Goal: Navigation & Orientation: Understand site structure

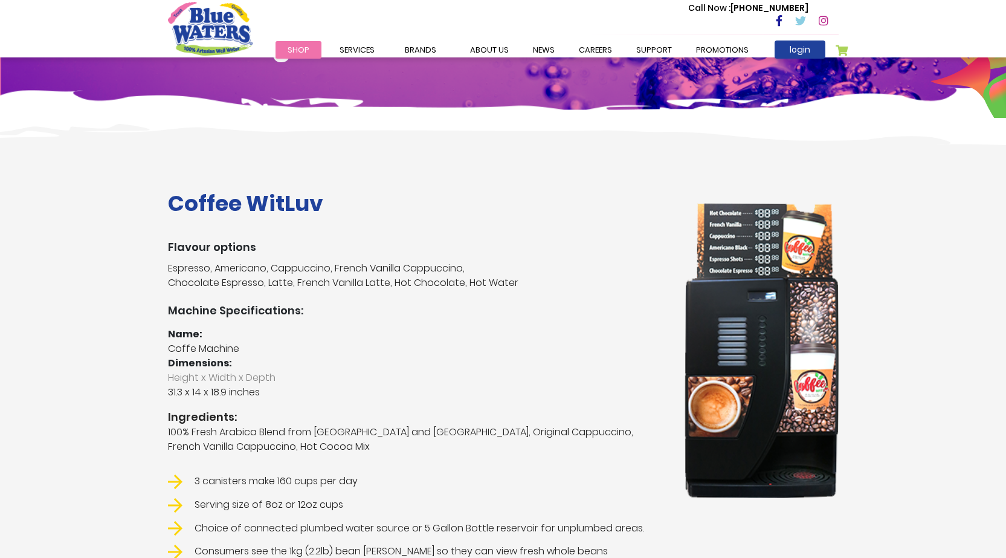
scroll to position [121, 0]
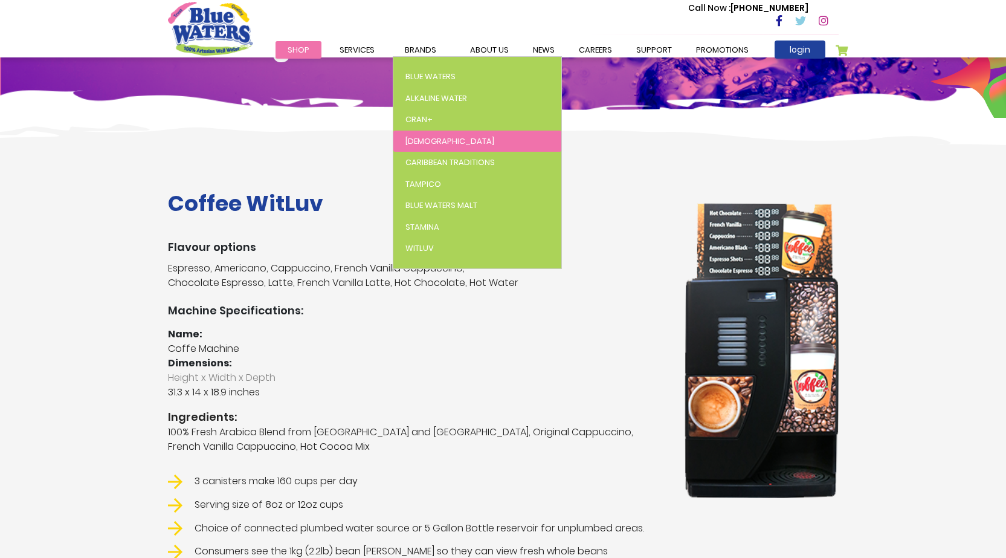
click at [435, 144] on link "[DEMOGRAPHIC_DATA]" at bounding box center [478, 142] width 168 height 22
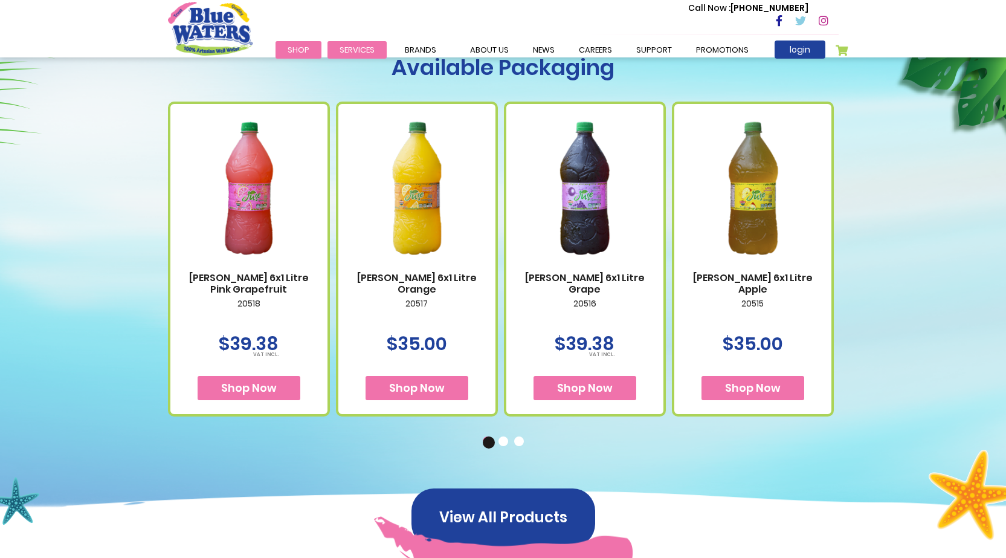
scroll to position [423, 0]
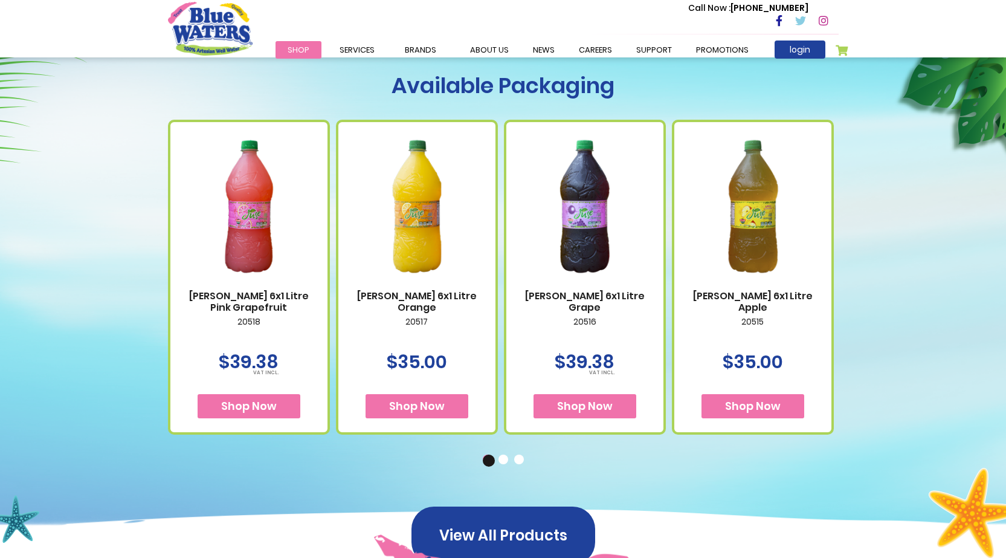
click at [300, 48] on span "Shop" at bounding box center [299, 49] width 22 height 11
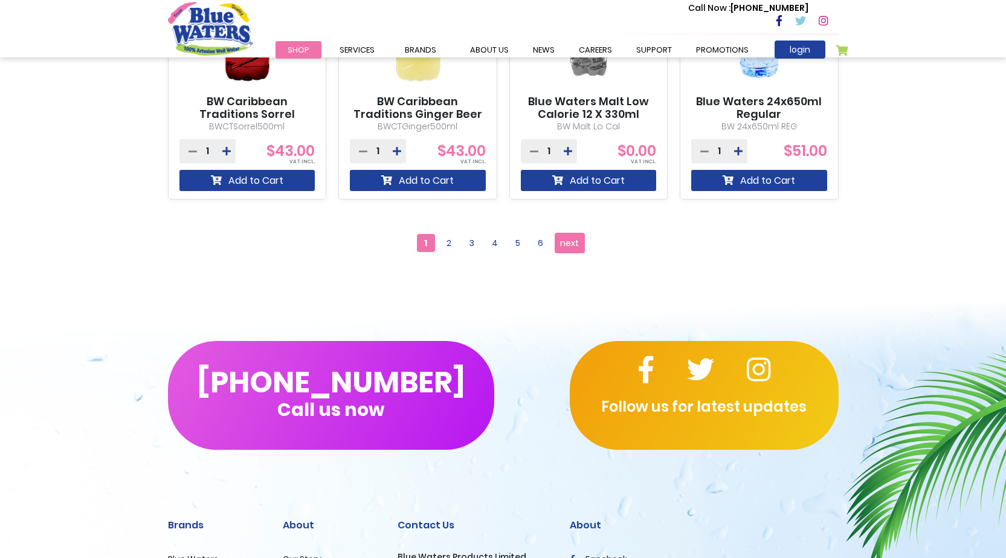
scroll to position [1209, 0]
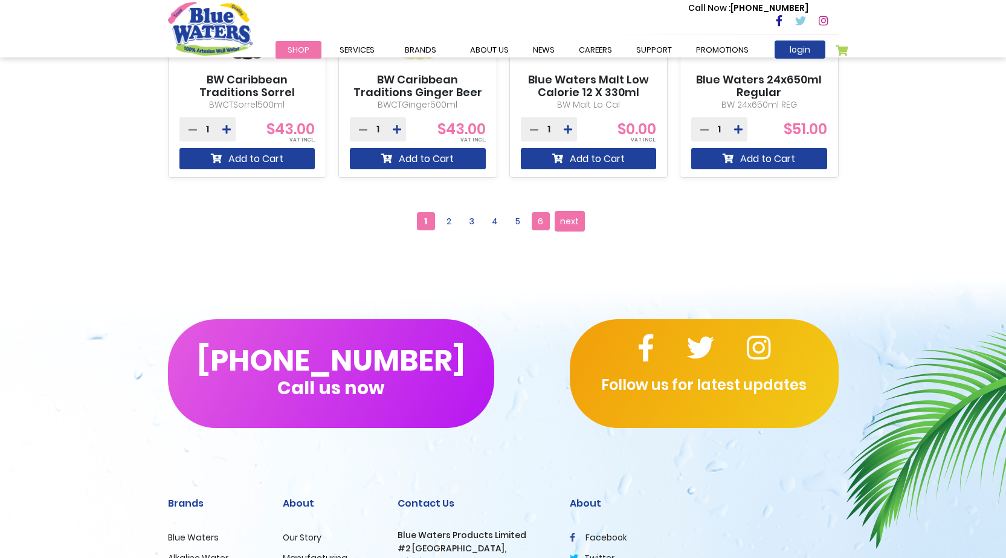
click at [545, 225] on span "6" at bounding box center [541, 221] width 18 height 18
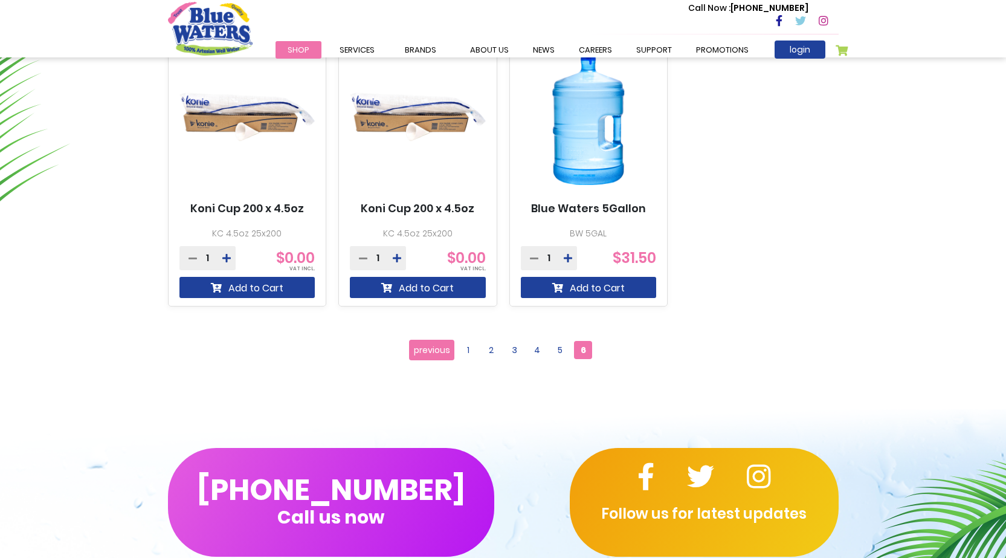
scroll to position [786, 0]
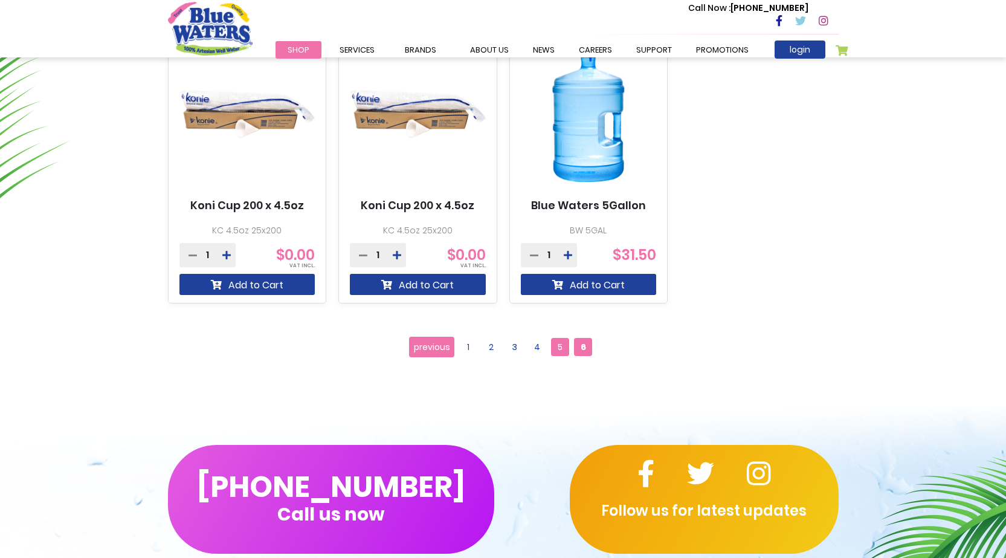
click at [558, 346] on span "5" at bounding box center [560, 347] width 18 height 18
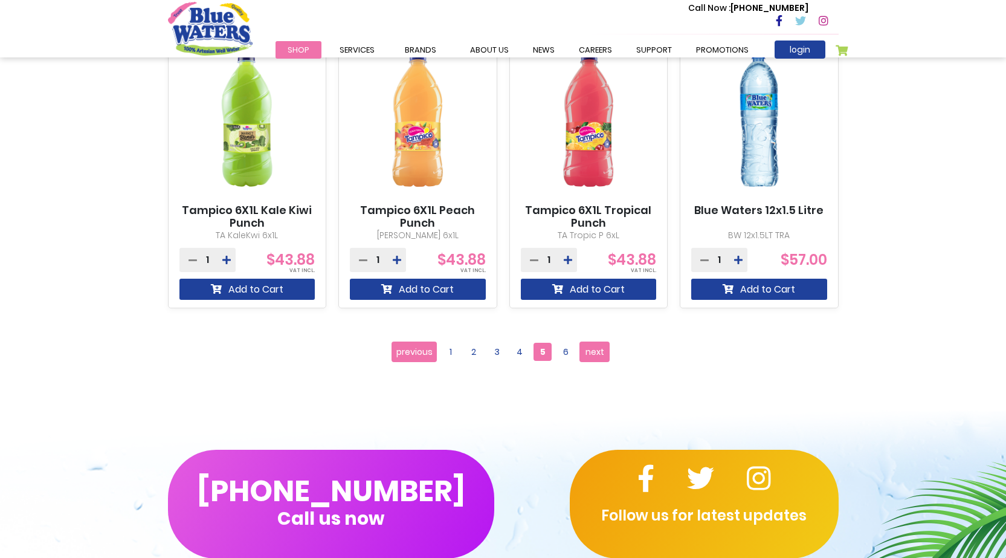
scroll to position [1088, 0]
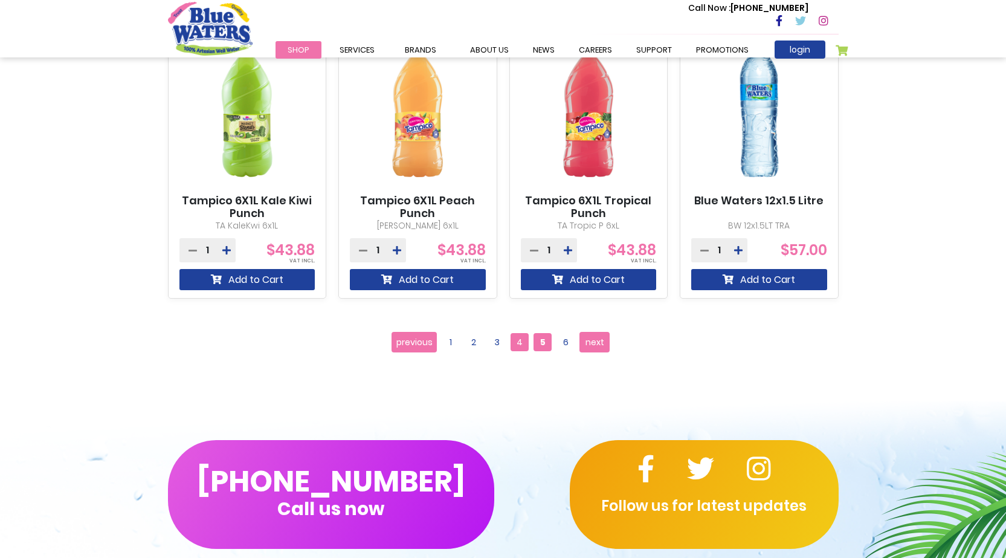
click at [518, 340] on span "4" at bounding box center [520, 342] width 18 height 18
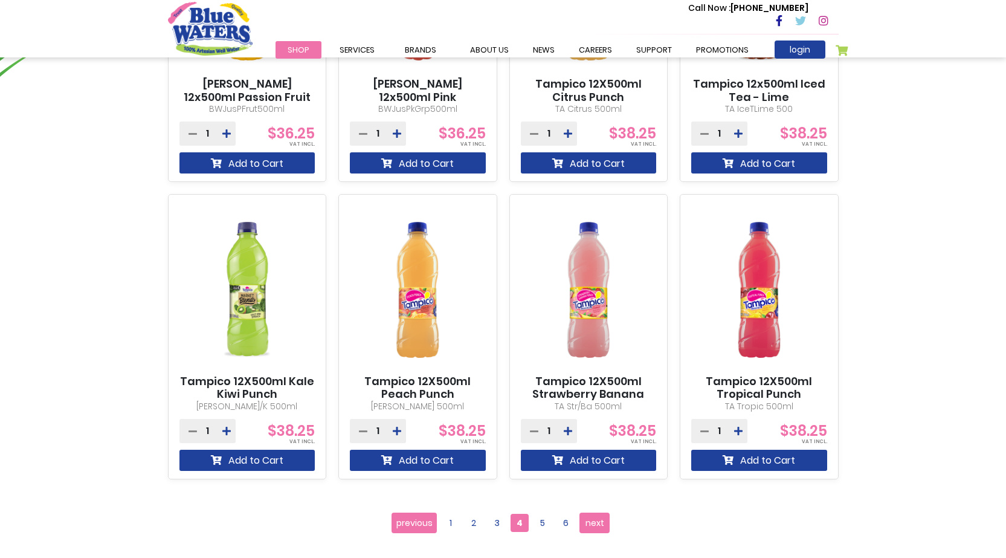
scroll to position [1210, 0]
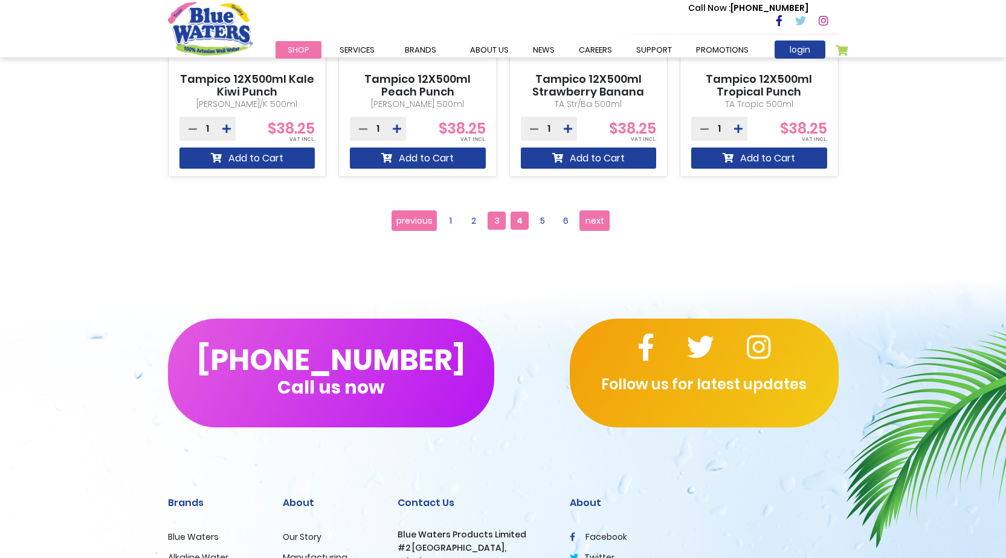
click at [500, 221] on span "3" at bounding box center [497, 221] width 18 height 18
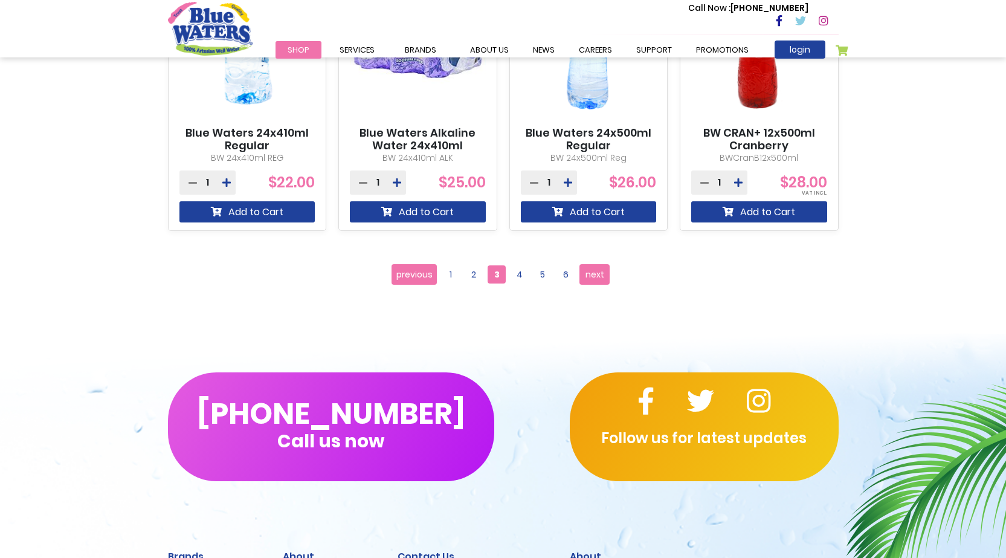
scroll to position [1270, 0]
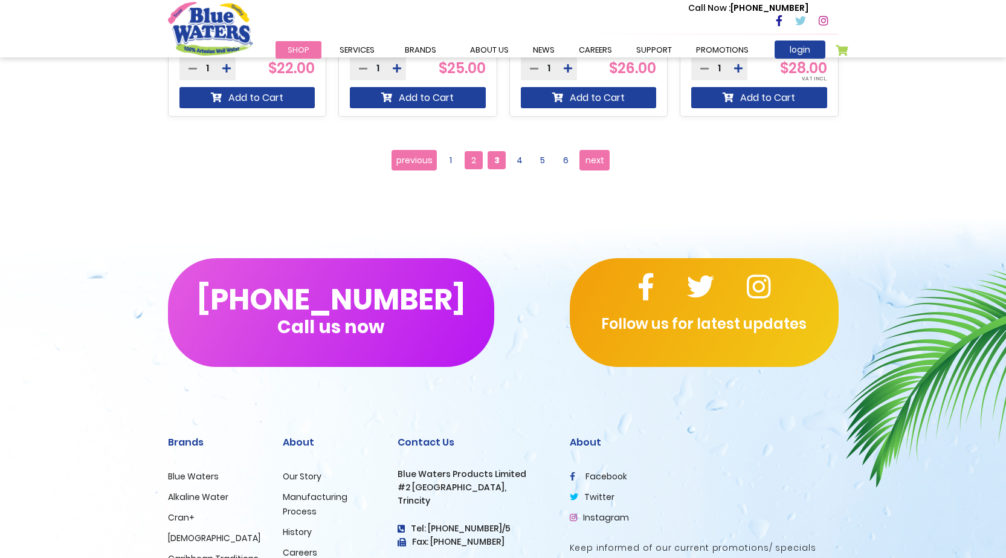
click at [472, 162] on span "2" at bounding box center [474, 160] width 18 height 18
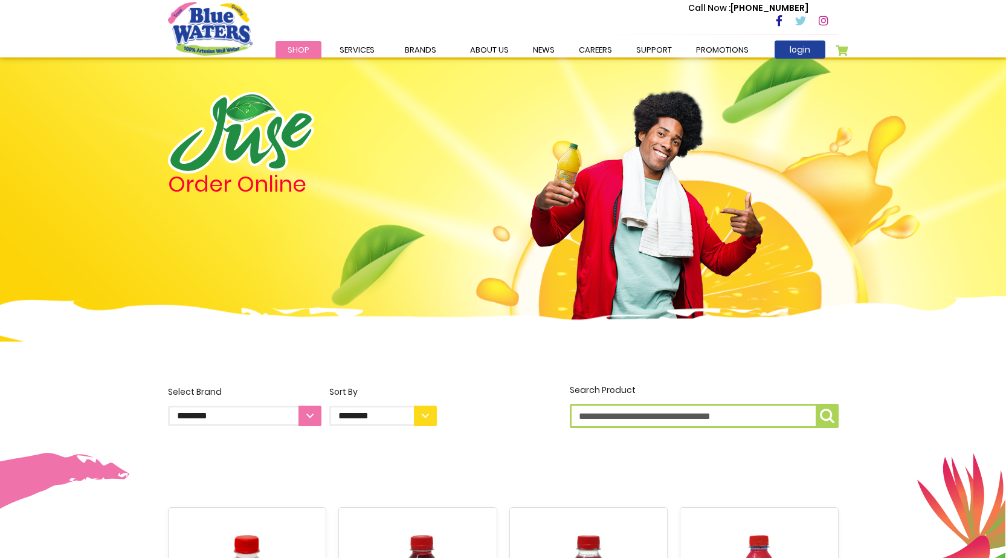
click at [779, 21] on icon at bounding box center [779, 20] width 7 height 11
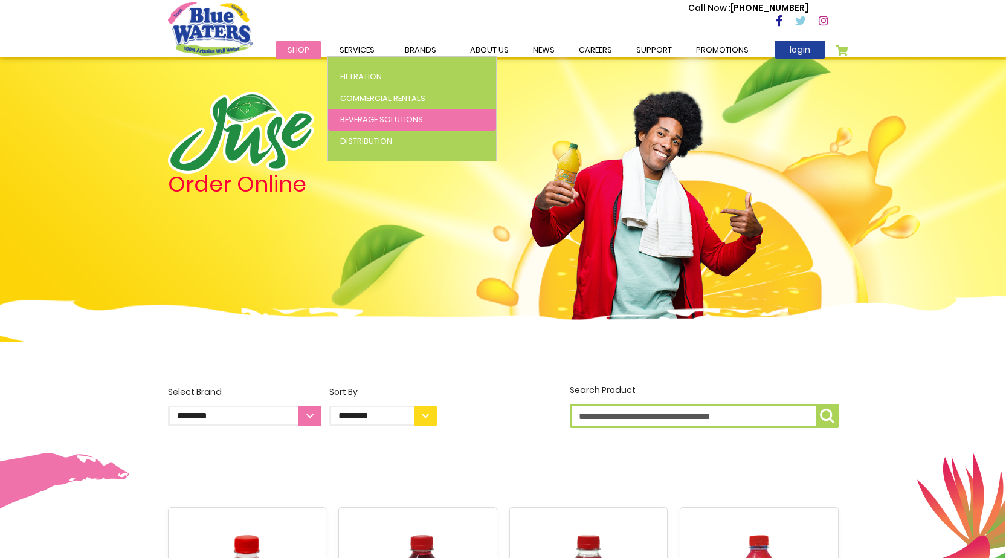
click at [358, 122] on span "Beverage Solutions" at bounding box center [381, 119] width 83 height 11
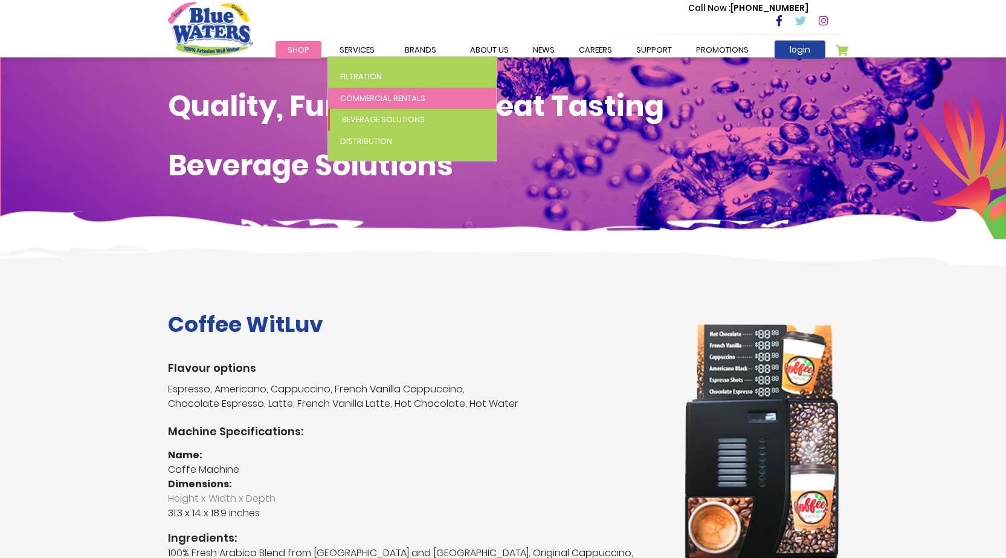
click at [374, 99] on span "Commercial Rentals" at bounding box center [382, 97] width 85 height 11
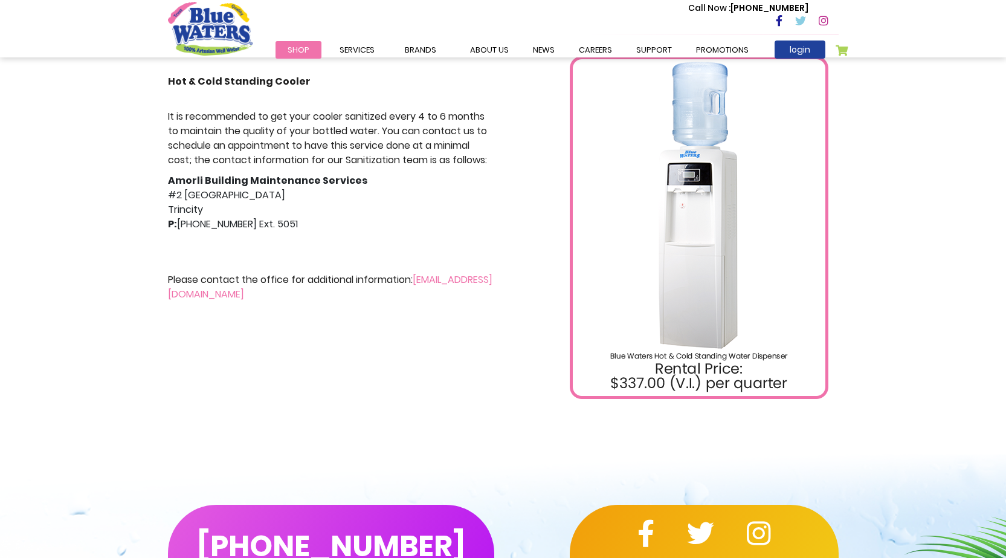
scroll to position [96, 0]
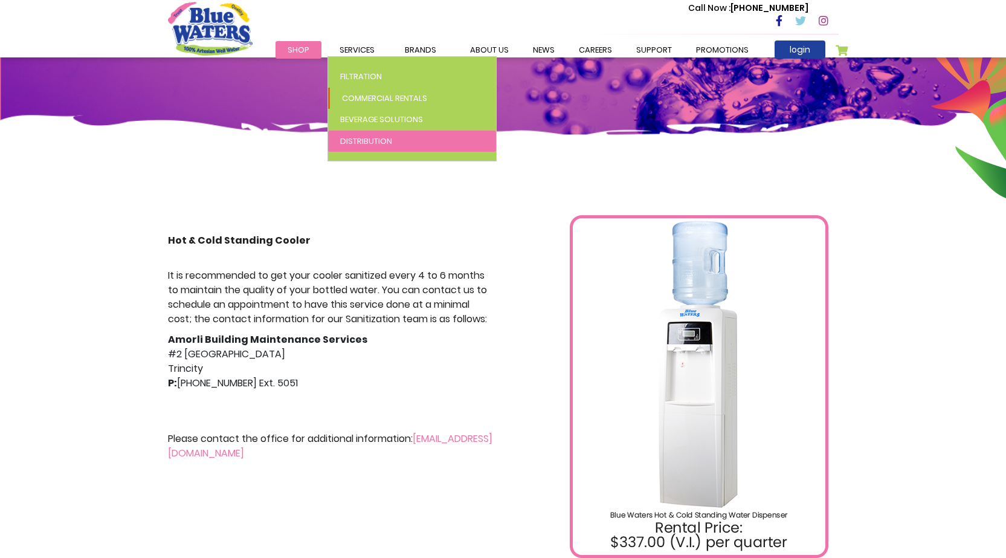
click at [362, 138] on span "Distribution" at bounding box center [366, 140] width 52 height 11
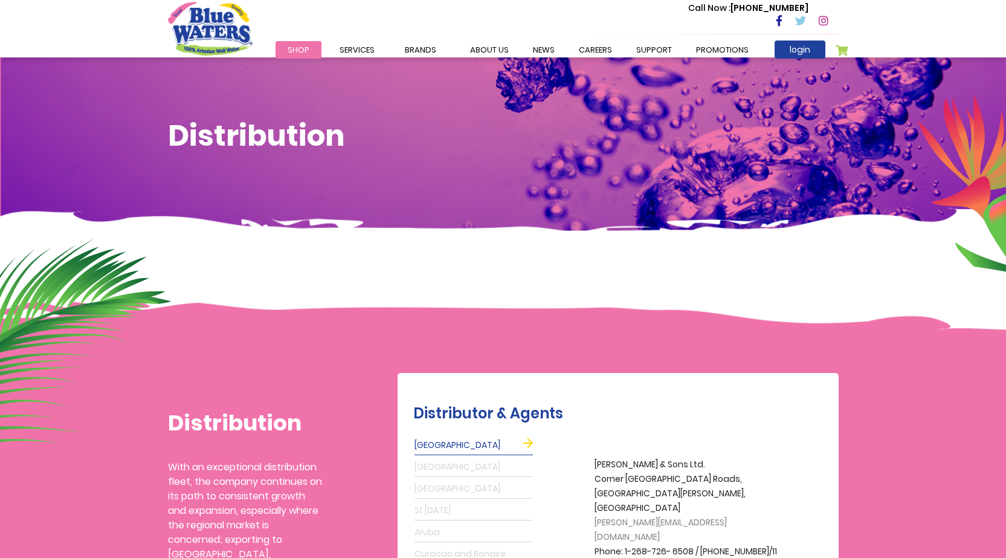
click at [358, 53] on span "Services" at bounding box center [357, 49] width 35 height 11
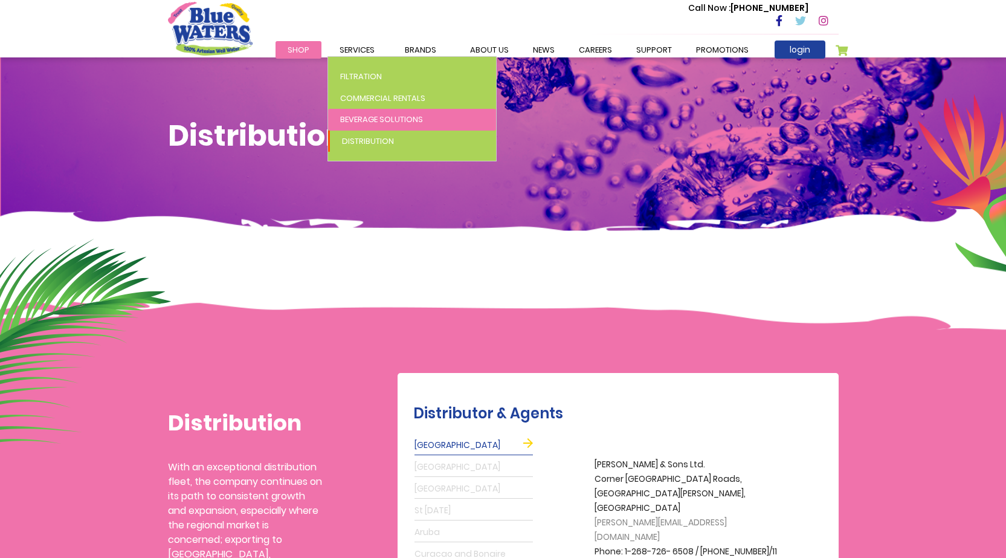
click at [366, 117] on span "Beverage Solutions" at bounding box center [381, 119] width 83 height 11
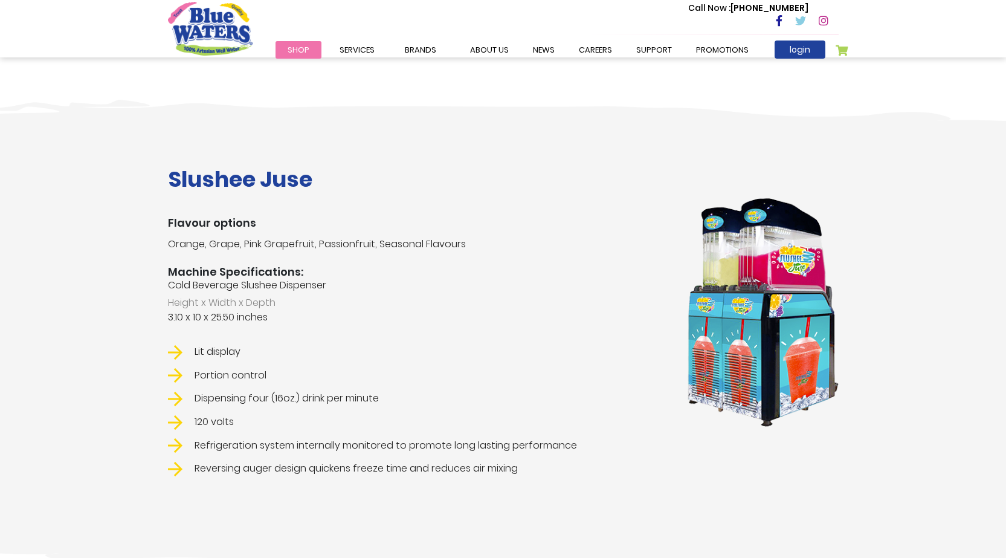
scroll to position [1330, 0]
